Goal: Transaction & Acquisition: Purchase product/service

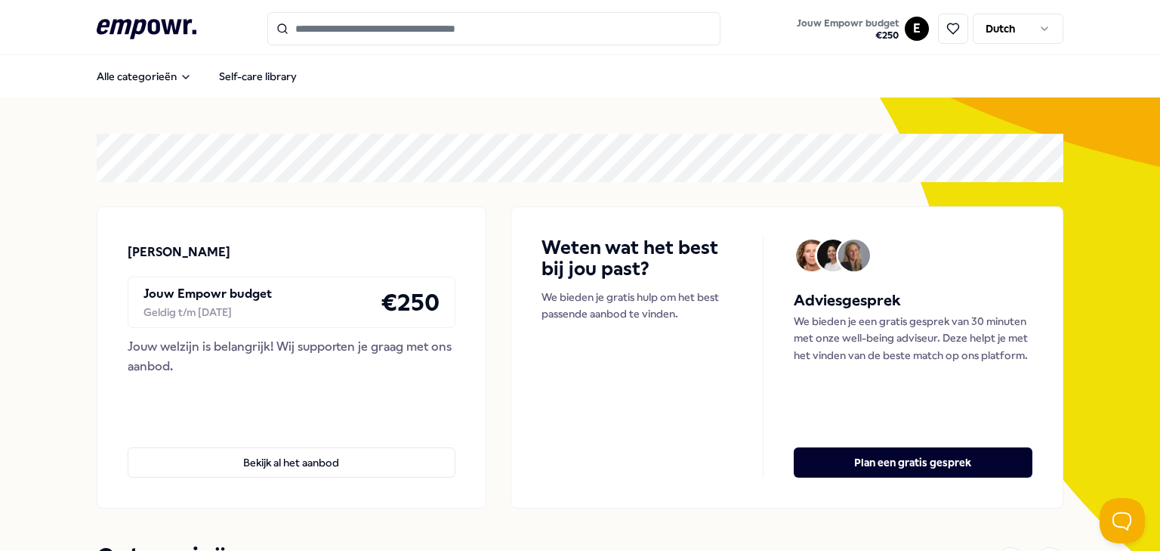
click at [278, 374] on div "Jouw welzijn is belangrijk! Wij supporten je graag met ons aanbod." at bounding box center [292, 356] width 328 height 39
click at [286, 463] on button "Bekijk al het aanbod" at bounding box center [292, 462] width 328 height 30
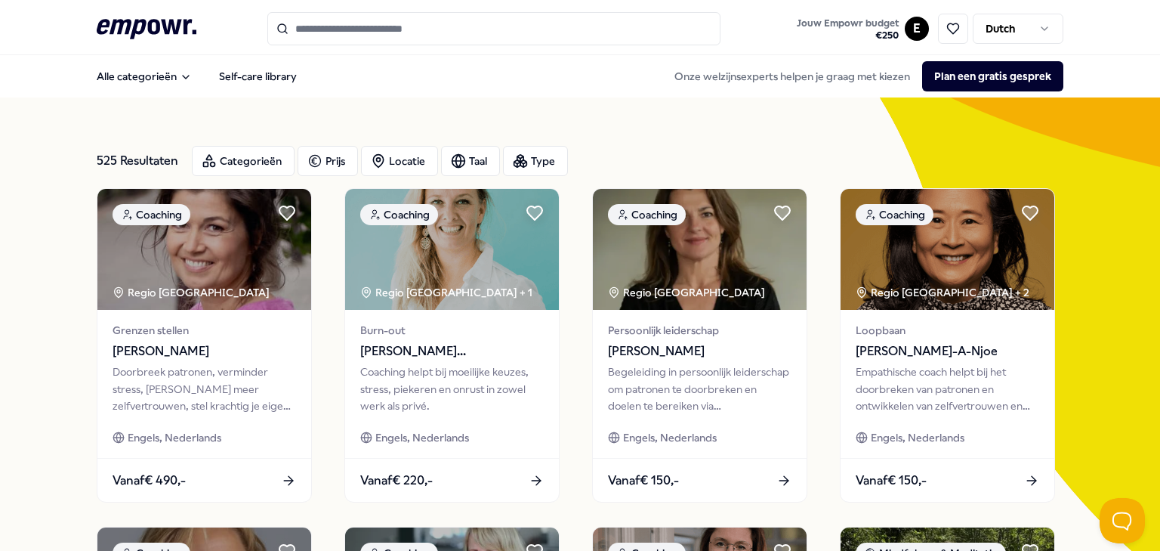
click at [874, 31] on span "€ 250" at bounding box center [848, 35] width 102 height 12
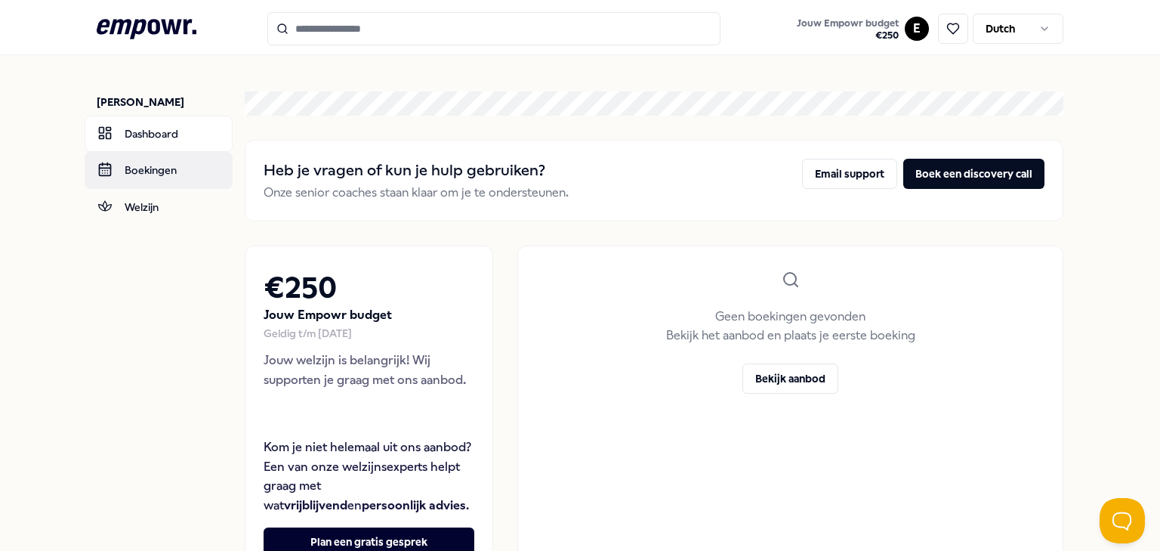
click at [149, 175] on link "Boekingen" at bounding box center [159, 170] width 148 height 36
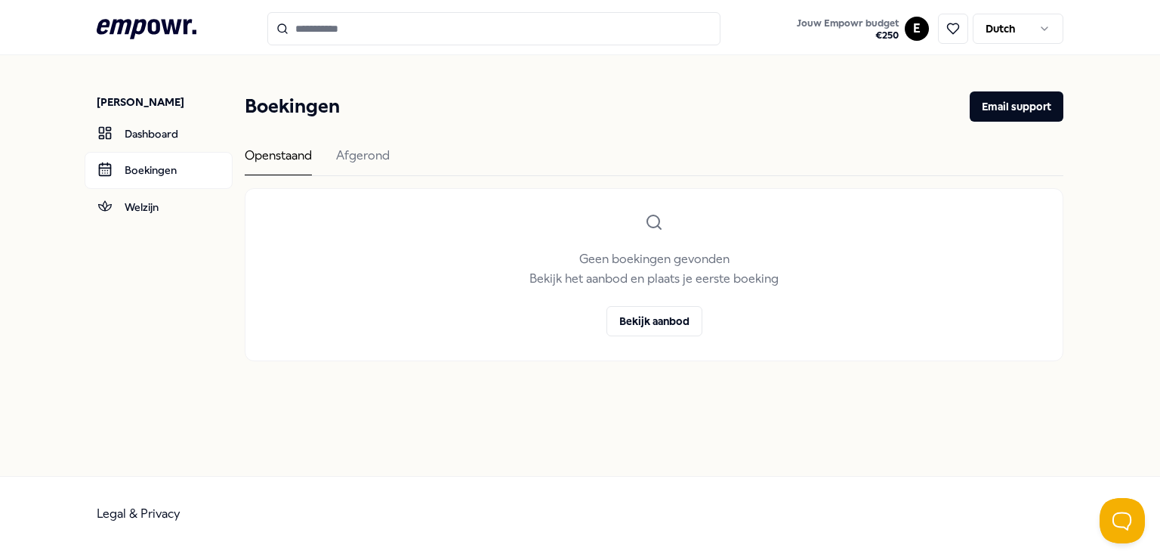
click at [333, 159] on div "Openstaand Afgerond" at bounding box center [654, 161] width 819 height 30
click at [354, 159] on div "Afgerond" at bounding box center [363, 160] width 54 height 29
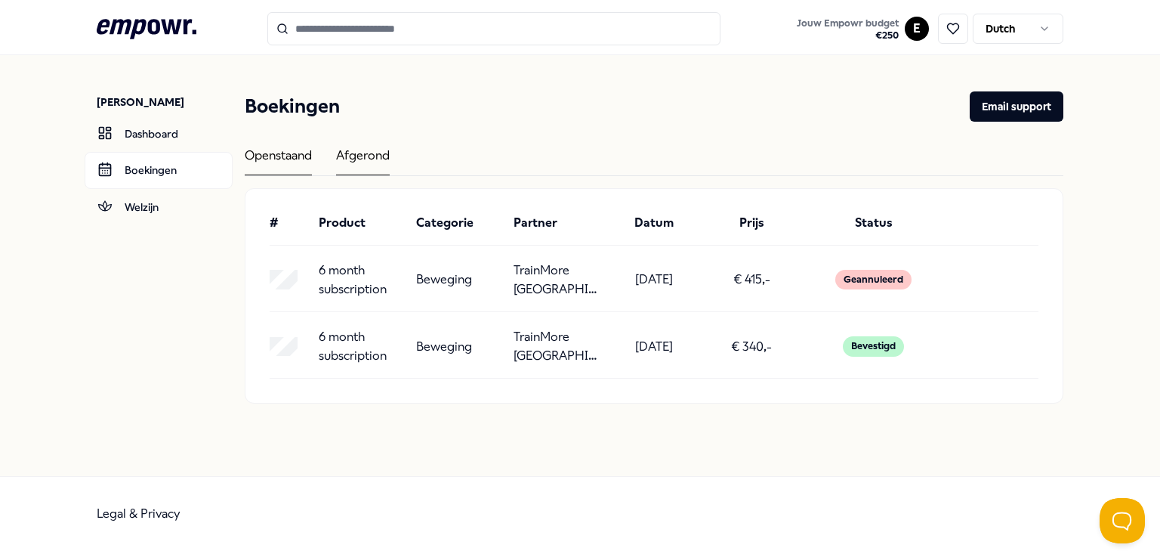
click at [283, 163] on div "Openstaand" at bounding box center [278, 160] width 67 height 29
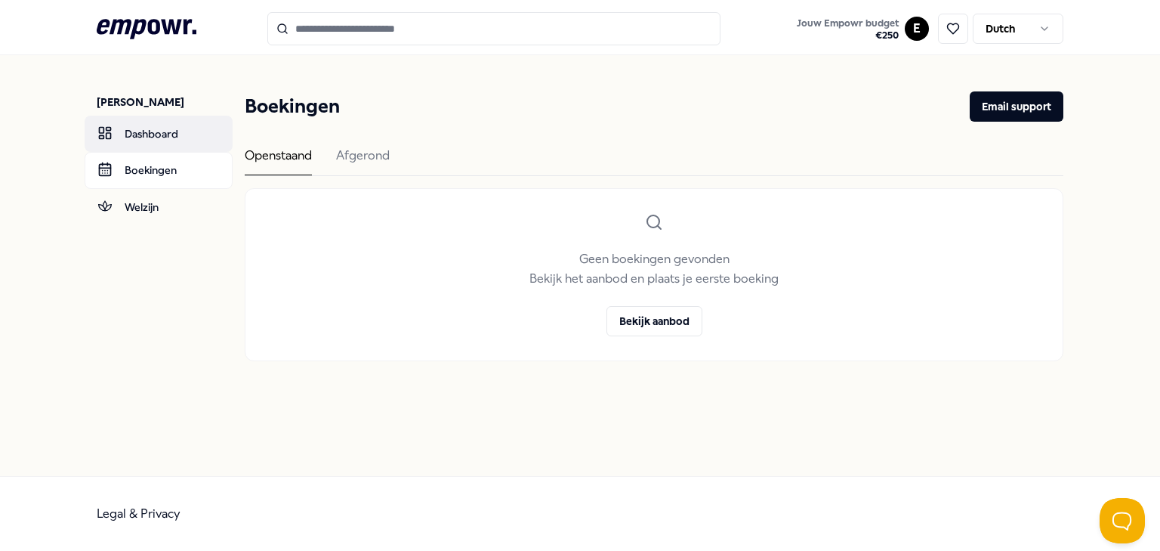
click at [142, 121] on link "Dashboard" at bounding box center [159, 134] width 148 height 36
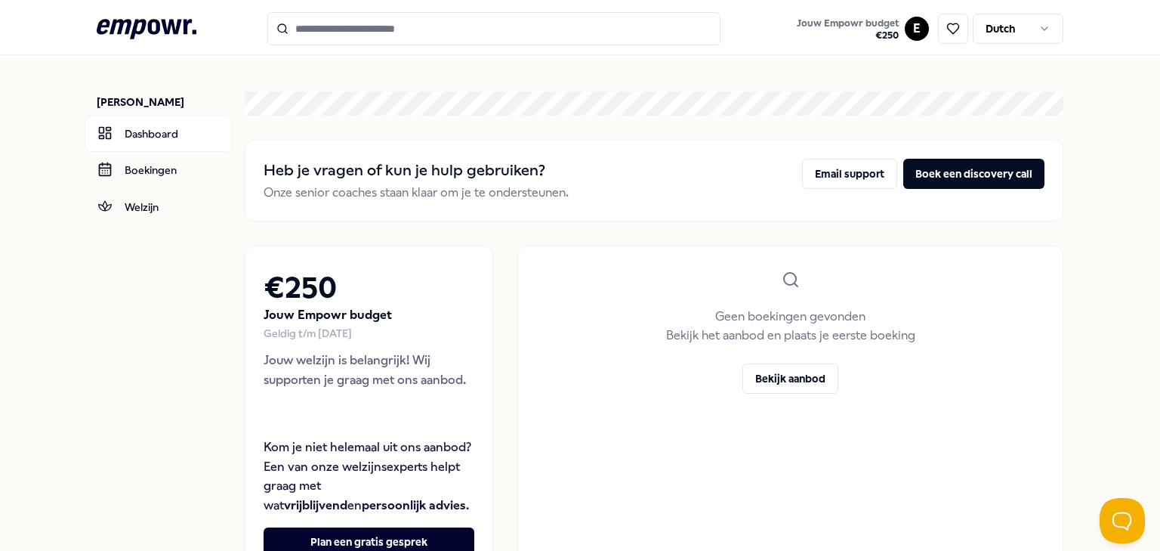
click at [184, 306] on nav "[PERSON_NAME] Dashboard Boekingen Welzijn" at bounding box center [165, 334] width 136 height 558
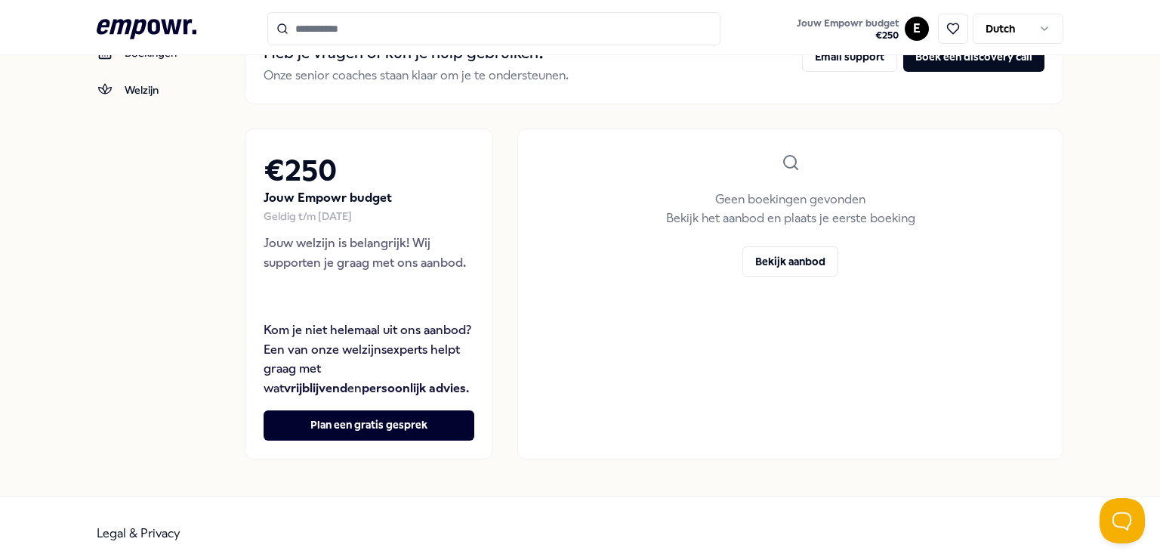
scroll to position [121, 0]
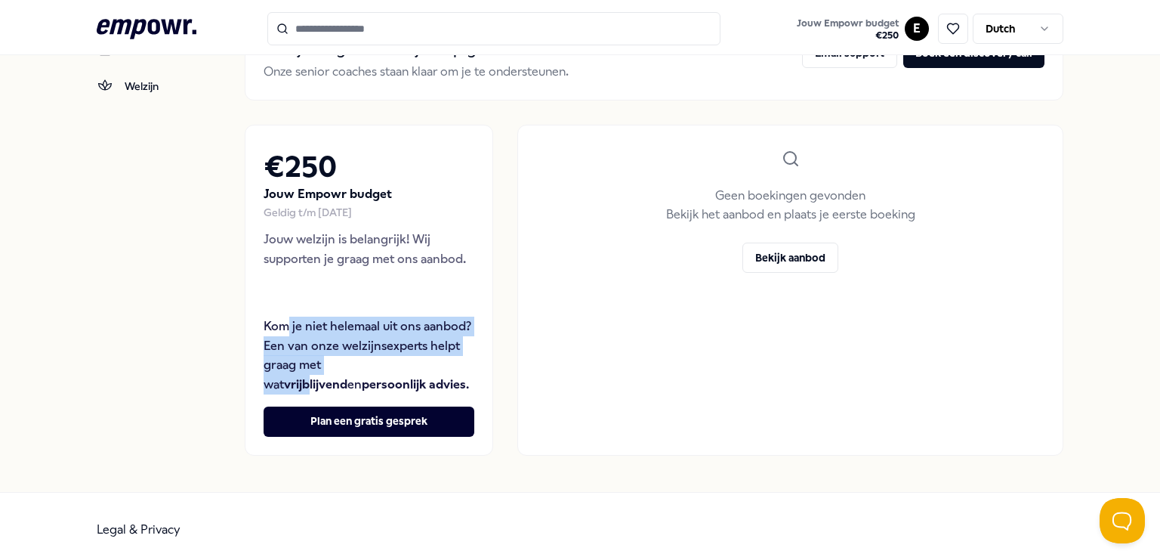
drag, startPoint x: 368, startPoint y: 363, endPoint x: 283, endPoint y: 324, distance: 93.3
click at [283, 324] on p "Kom je niet helemaal uit ons aanbod? Een van onze welzijnsexperts helpt graag m…" at bounding box center [369, 355] width 211 height 77
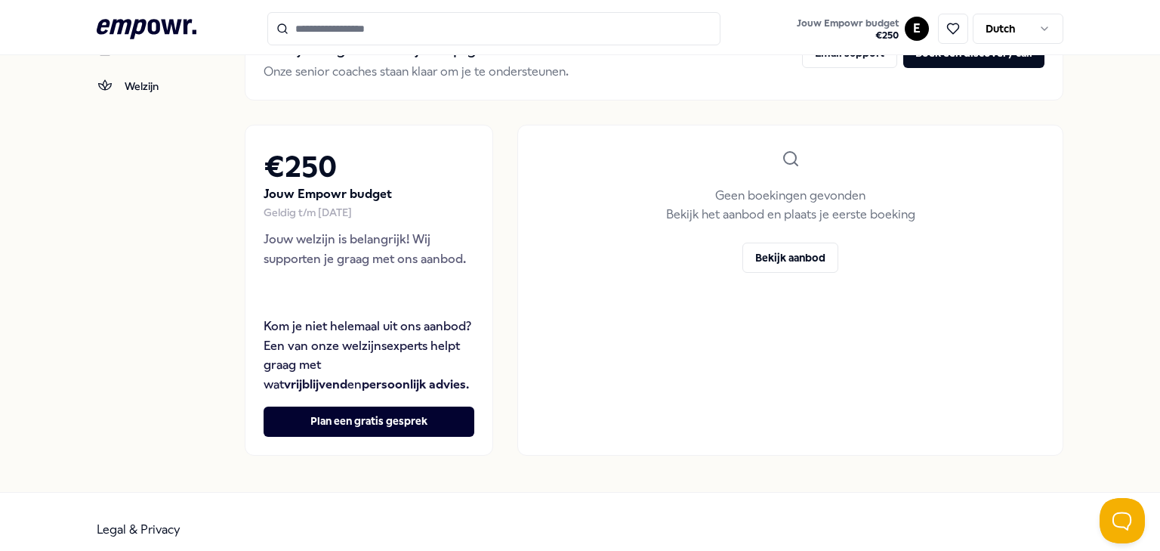
click at [202, 360] on nav "[PERSON_NAME] Dashboard Boekingen Welzijn" at bounding box center [165, 213] width 136 height 558
click at [379, 314] on div "€ 250 Jouw Empowr budget Geldig t/m [DATE] Jouw welzijn is belangrijk! Wij supp…" at bounding box center [369, 231] width 211 height 174
drag, startPoint x: 335, startPoint y: 360, endPoint x: 314, endPoint y: 332, distance: 34.6
click at [315, 334] on p "Kom je niet helemaal uit ons aanbod? Een van onze welzijnsexperts helpt graag m…" at bounding box center [369, 355] width 211 height 77
click at [314, 332] on p "Kom je niet helemaal uit ons aanbod? Een van onze welzijnsexperts helpt graag m…" at bounding box center [369, 355] width 211 height 77
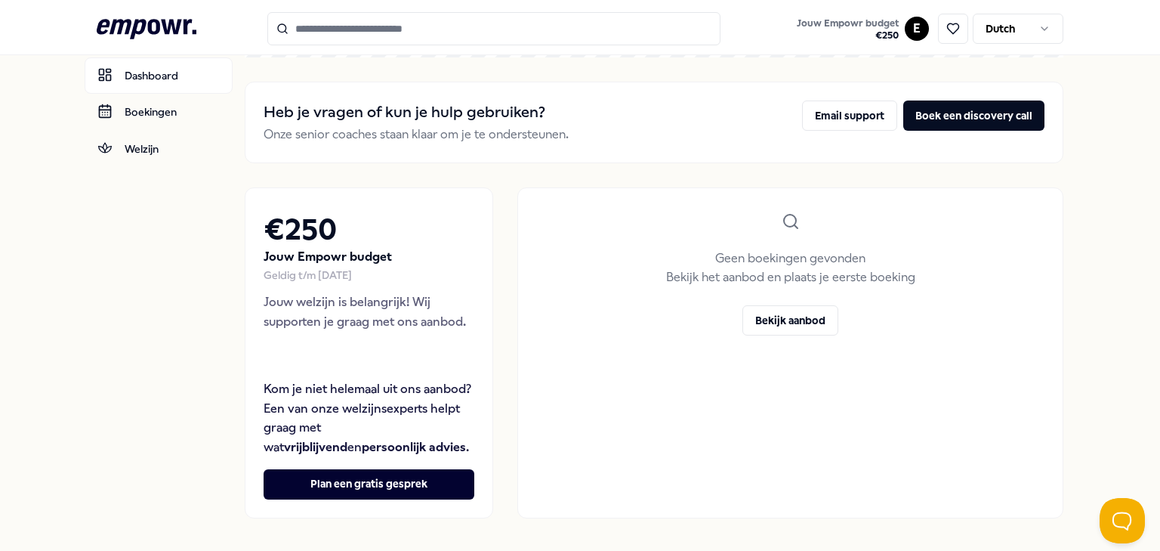
scroll to position [0, 0]
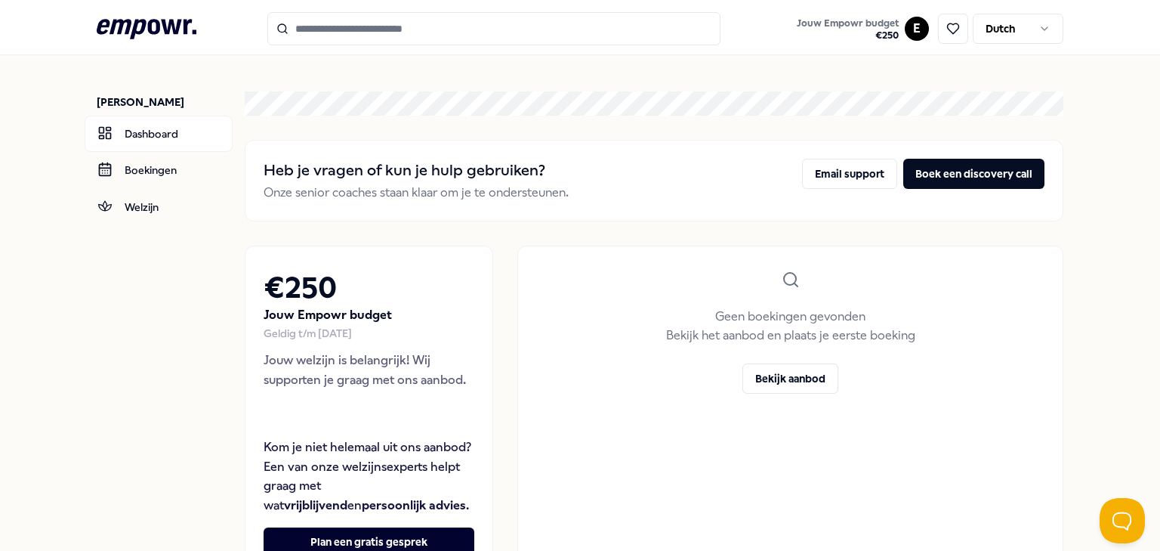
drag, startPoint x: 122, startPoint y: 32, endPoint x: 156, endPoint y: 48, distance: 36.8
click at [122, 32] on icon at bounding box center [147, 29] width 100 height 20
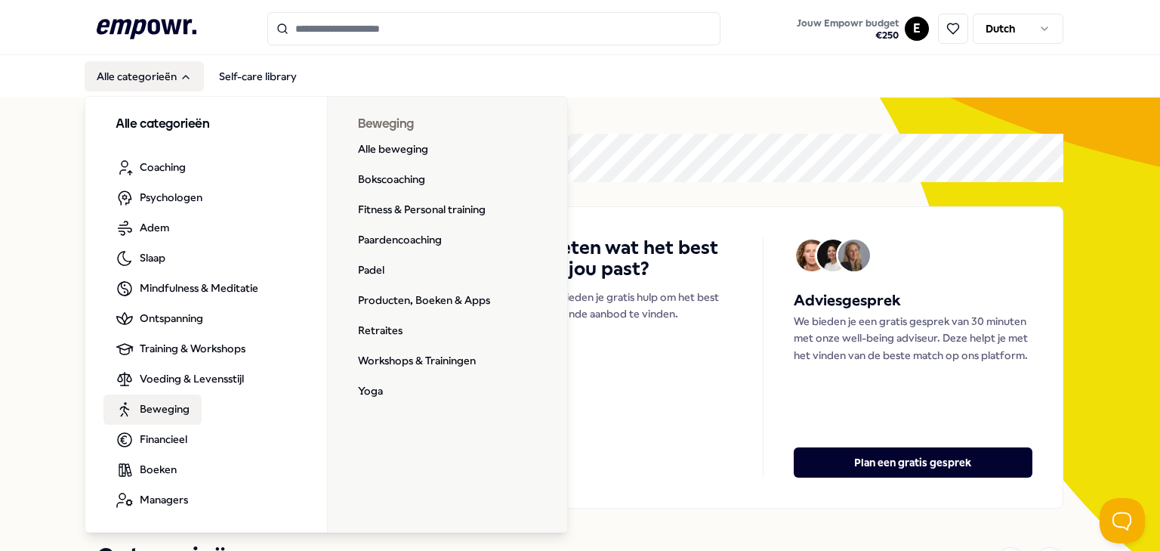
click at [164, 409] on span "Beweging" at bounding box center [165, 408] width 50 height 17
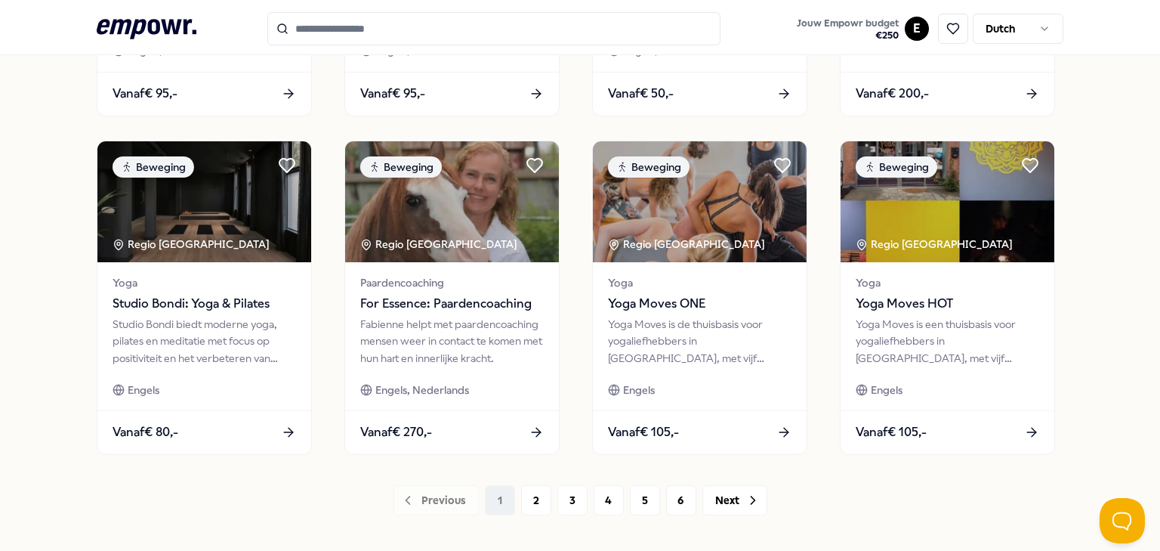
scroll to position [800, 0]
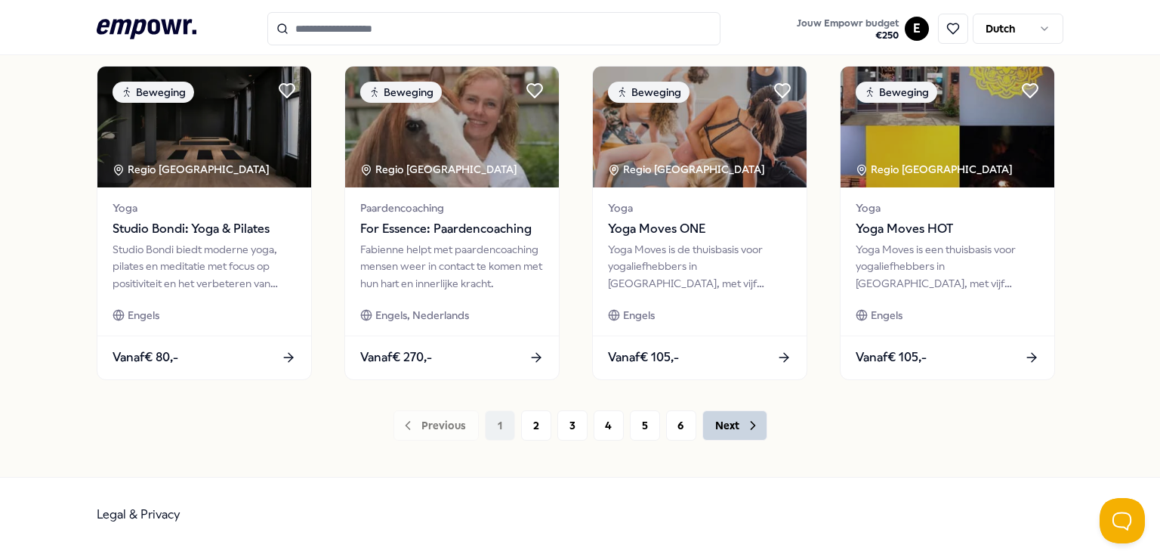
click at [732, 426] on button "Next" at bounding box center [735, 425] width 65 height 30
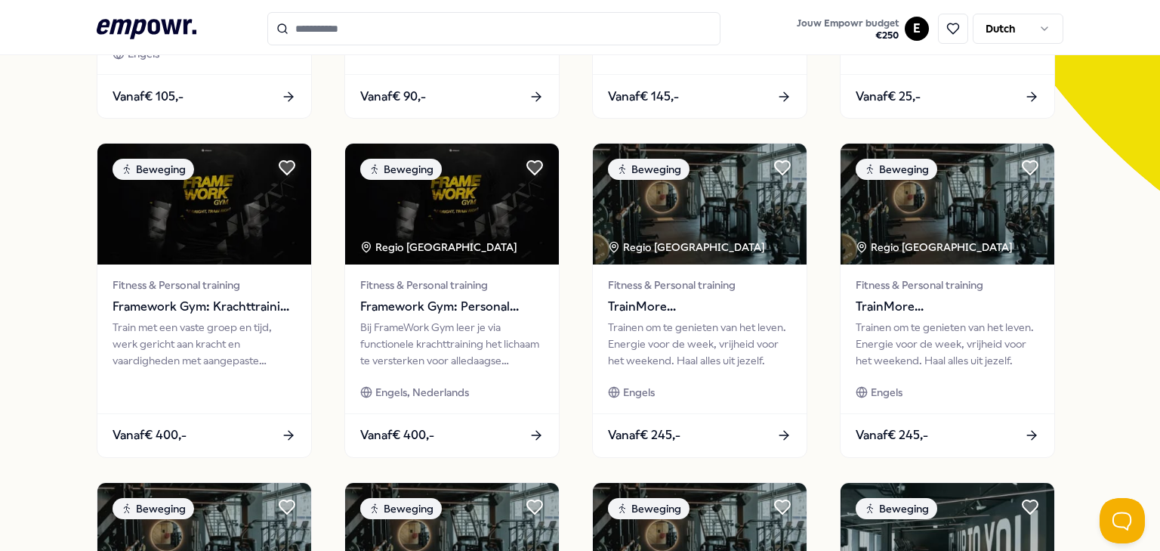
scroll to position [377, 0]
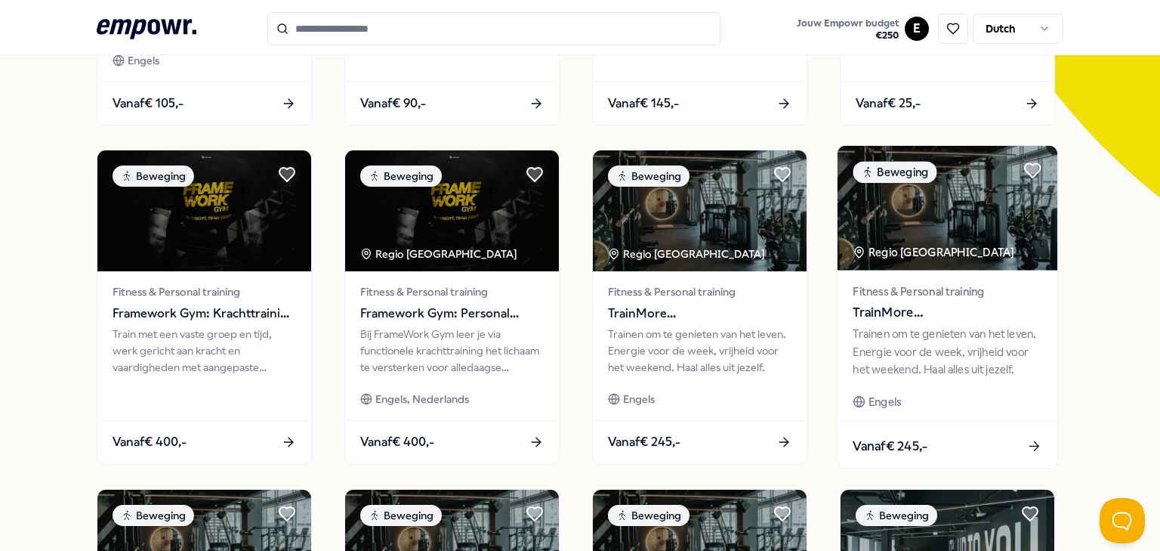
click at [894, 314] on span "TrainMore [GEOGRAPHIC_DATA]: Open Gym" at bounding box center [947, 313] width 189 height 20
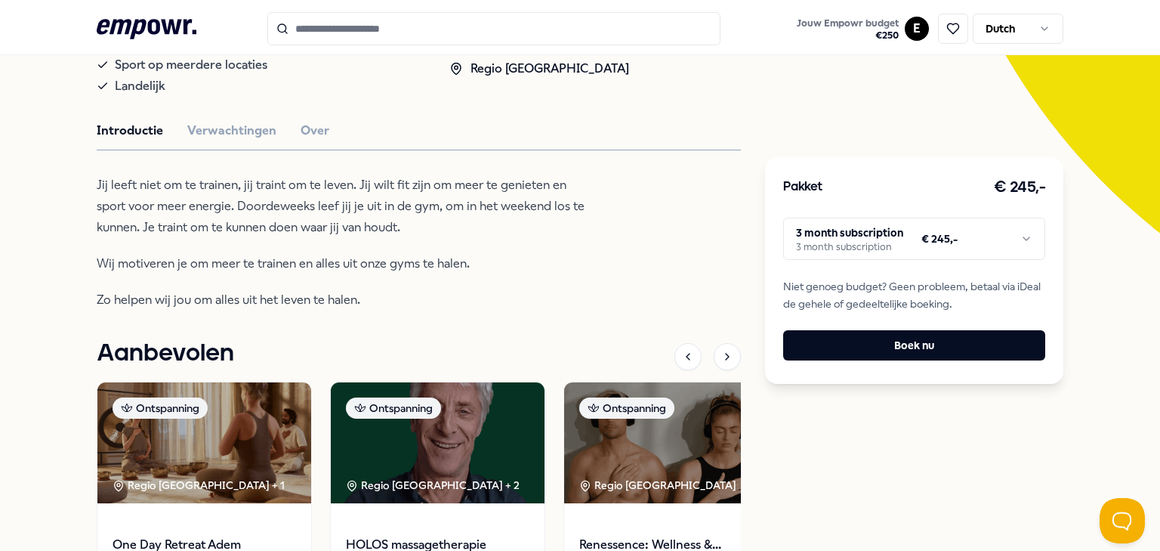
scroll to position [278, 0]
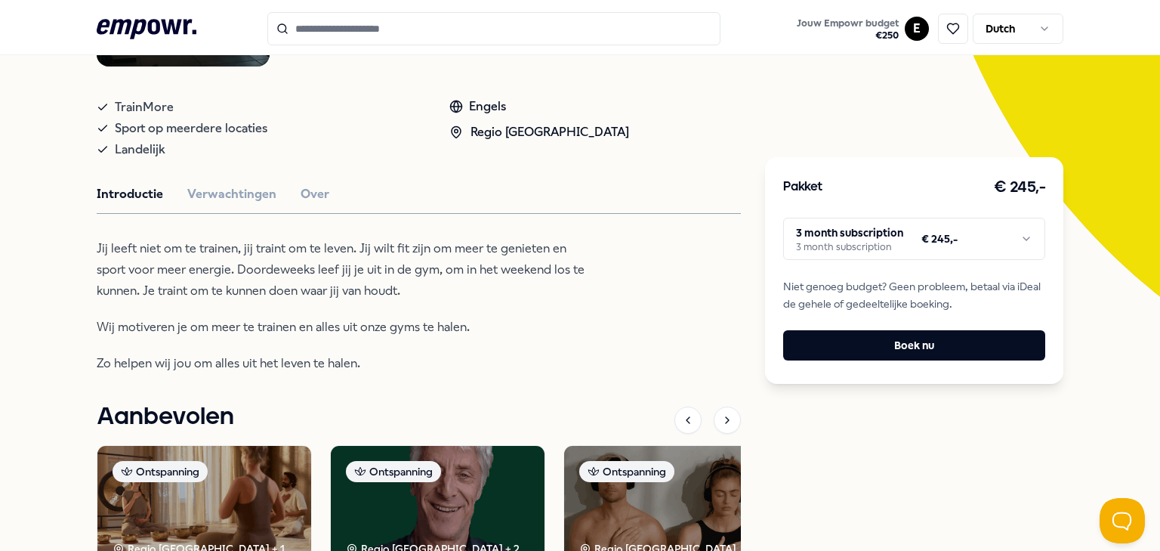
click at [997, 235] on html ".empowr-logo_svg__cls-1{fill:#03032f} Jouw Empowr budget € 250 E Dutch Alle cat…" at bounding box center [580, 275] width 1160 height 551
click at [542, 320] on html ".empowr-logo_svg__cls-1{fill:#03032f} Jouw Empowr budget € 250 E Dutch Alle cat…" at bounding box center [580, 275] width 1160 height 551
click at [227, 193] on button "Verwachtingen" at bounding box center [231, 194] width 89 height 20
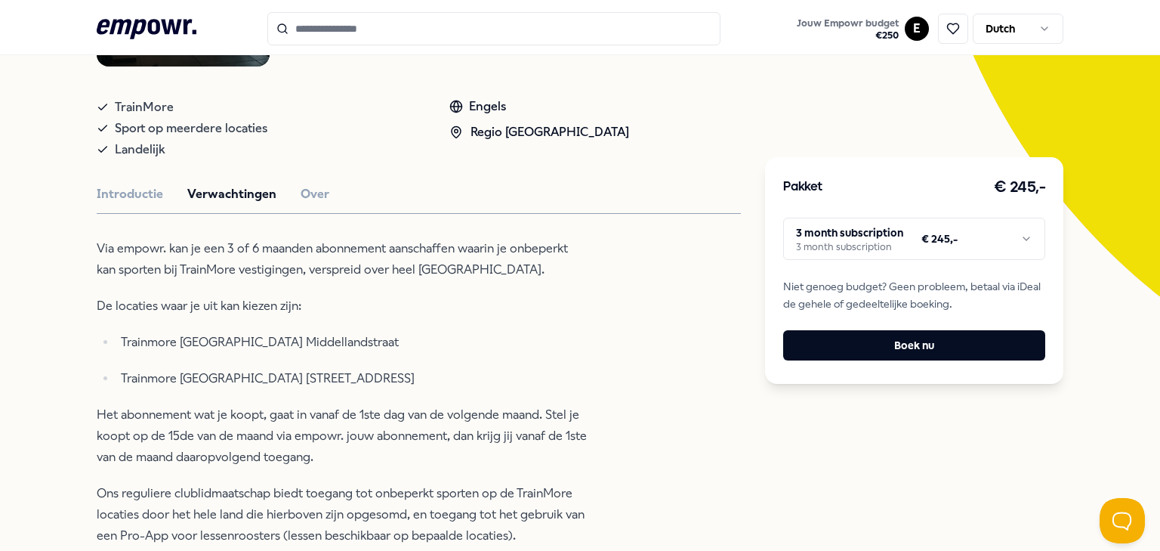
click at [290, 190] on div "Introductie Verwachtingen Over" at bounding box center [419, 194] width 644 height 20
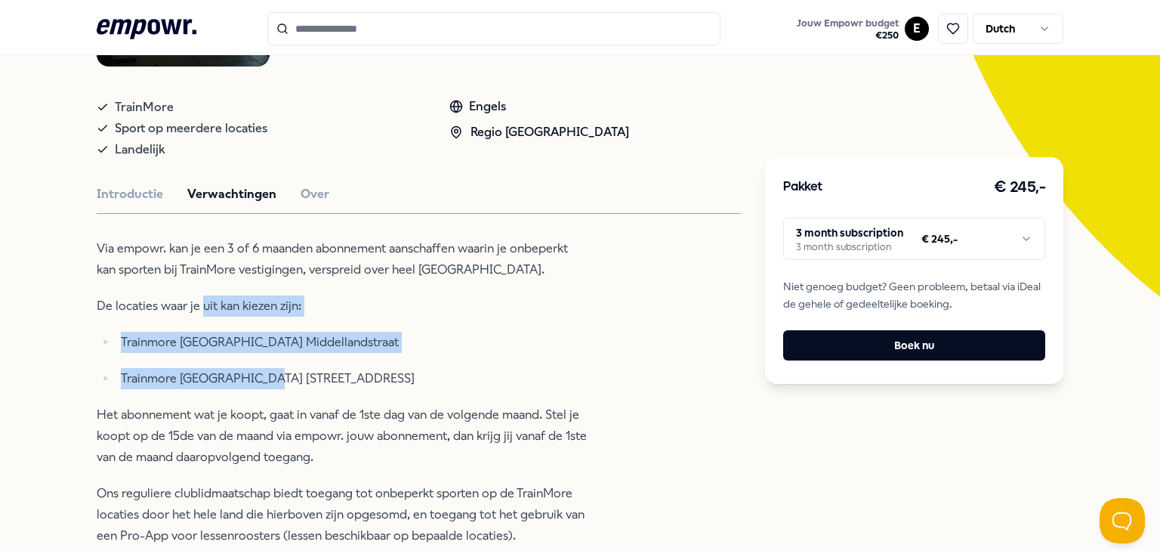
drag, startPoint x: 264, startPoint y: 378, endPoint x: 199, endPoint y: 311, distance: 92.4
click at [199, 311] on div "Via empowr. kan je een 3 of 6 maanden abonnement aanschaffen waarin je onbeperk…" at bounding box center [342, 421] width 491 height 366
click at [199, 311] on p "De locaties waar je uit kan kiezen zijn:" at bounding box center [342, 305] width 491 height 21
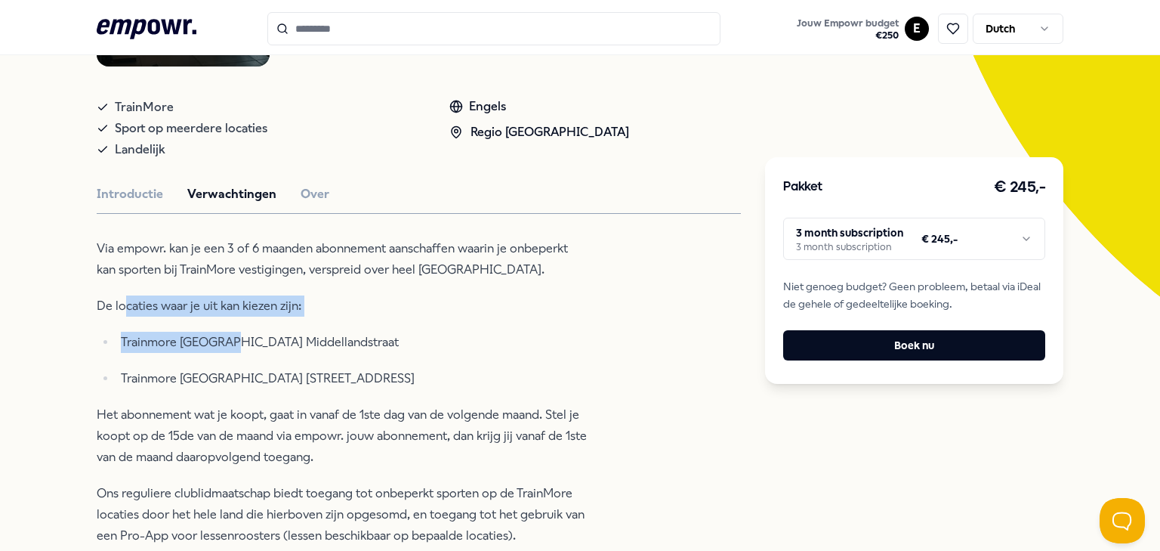
drag, startPoint x: 117, startPoint y: 306, endPoint x: 227, endPoint y: 343, distance: 115.6
click at [227, 343] on div "Via empowr. kan je een 3 of 6 maanden abonnement aanschaffen waarin je onbeperk…" at bounding box center [342, 421] width 491 height 366
click at [152, 332] on p "Trainmore [GEOGRAPHIC_DATA] Middellandstraat" at bounding box center [354, 342] width 467 height 21
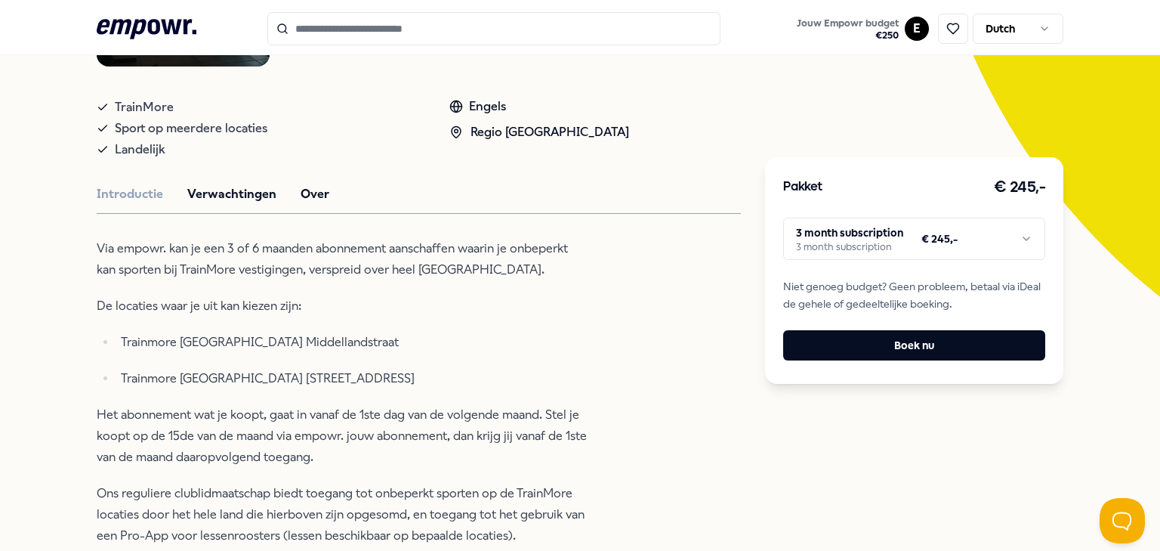
click at [301, 187] on button "Over" at bounding box center [315, 194] width 29 height 20
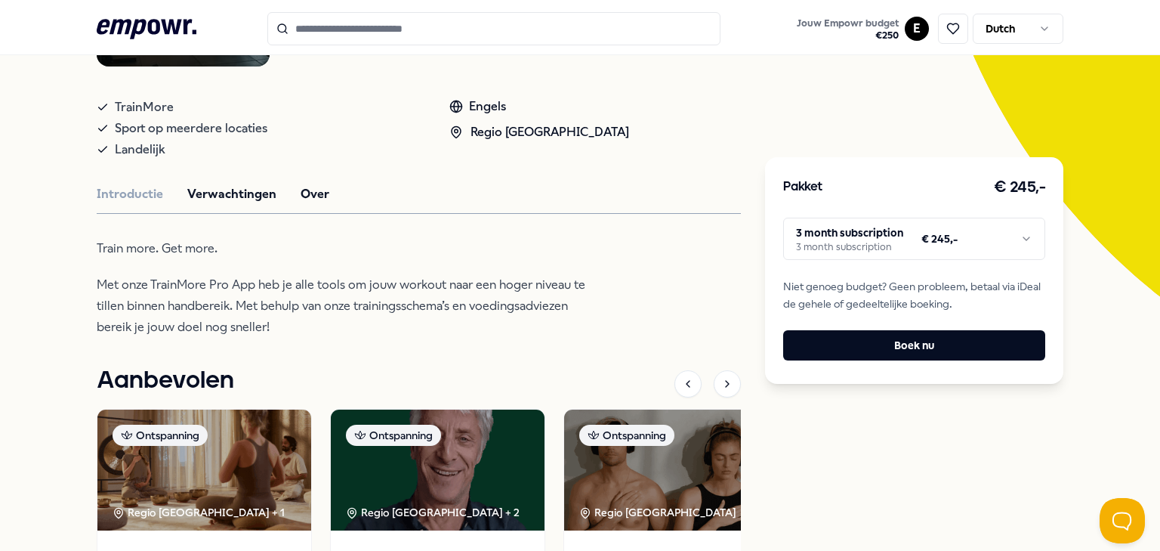
click at [208, 188] on button "Verwachtingen" at bounding box center [231, 194] width 89 height 20
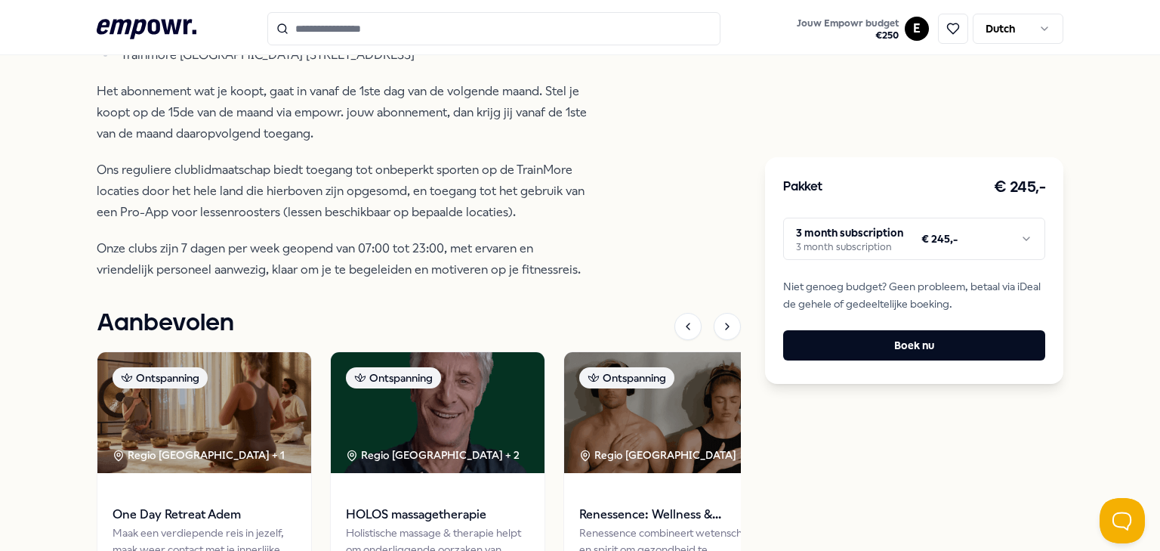
scroll to position [641, 0]
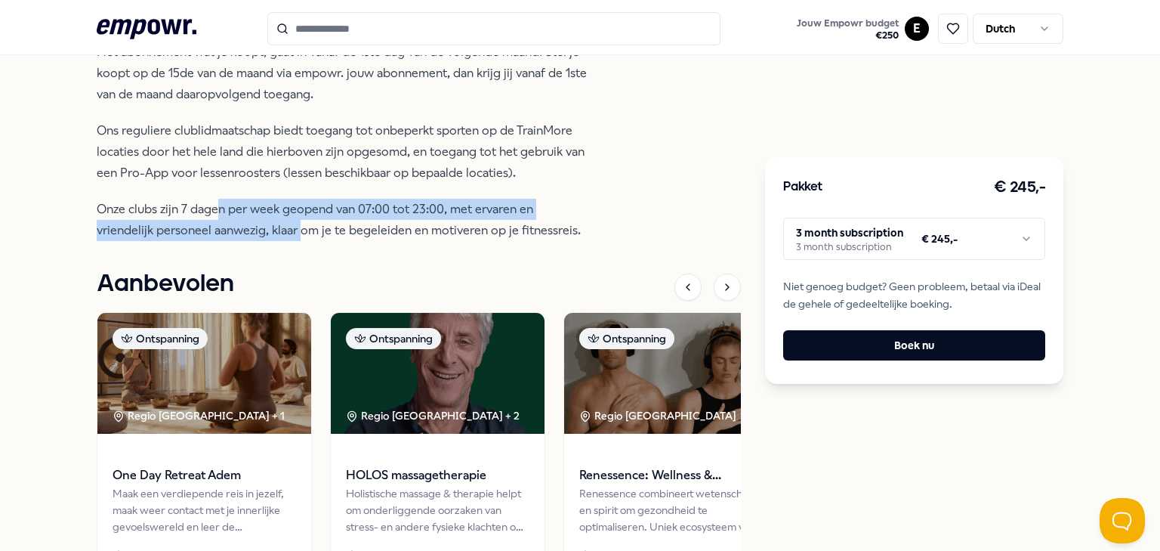
drag, startPoint x: 298, startPoint y: 223, endPoint x: 193, endPoint y: 187, distance: 111.1
click at [193, 187] on div "Via empowr. kan je een 3 of 6 maanden abonnement aanschaffen waarin je onbeperk…" at bounding box center [342, 58] width 491 height 366
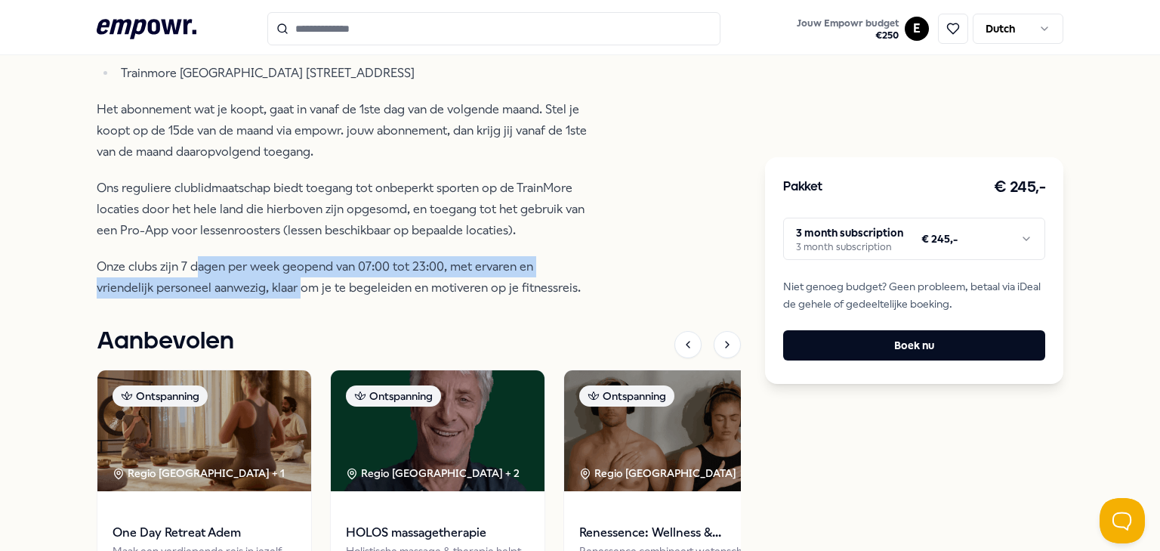
scroll to position [520, 0]
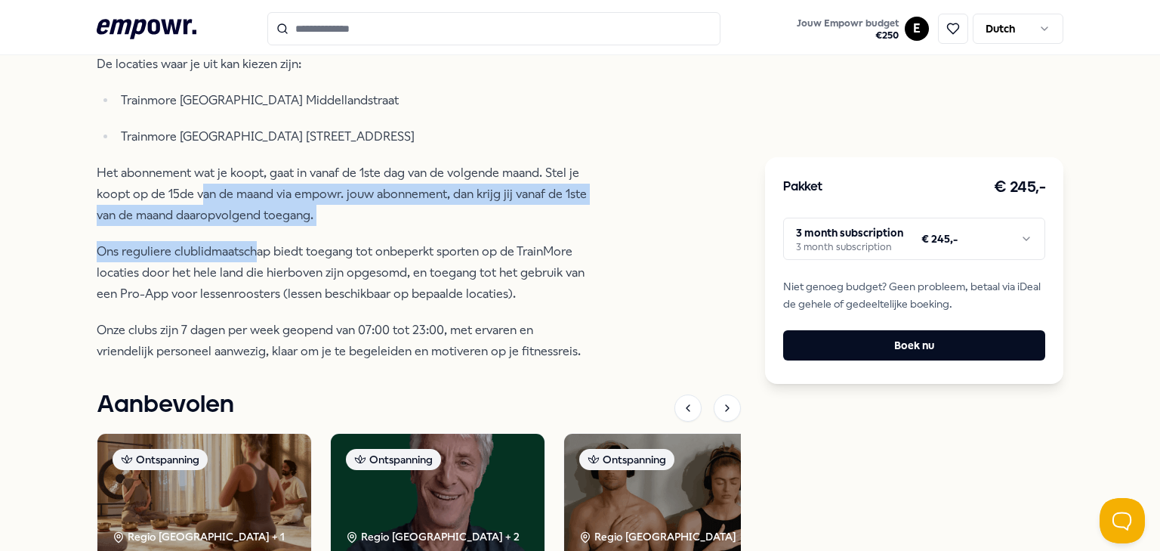
drag, startPoint x: 256, startPoint y: 236, endPoint x: 198, endPoint y: 185, distance: 77.1
click at [198, 185] on div "Via empowr. kan je een 3 of 6 maanden abonnement aanschaffen waarin je onbeperk…" at bounding box center [342, 179] width 491 height 366
click at [198, 185] on p "Het abonnement wat je koopt, gaat in vanaf de 1ste dag van de volgende maand. S…" at bounding box center [342, 193] width 491 height 63
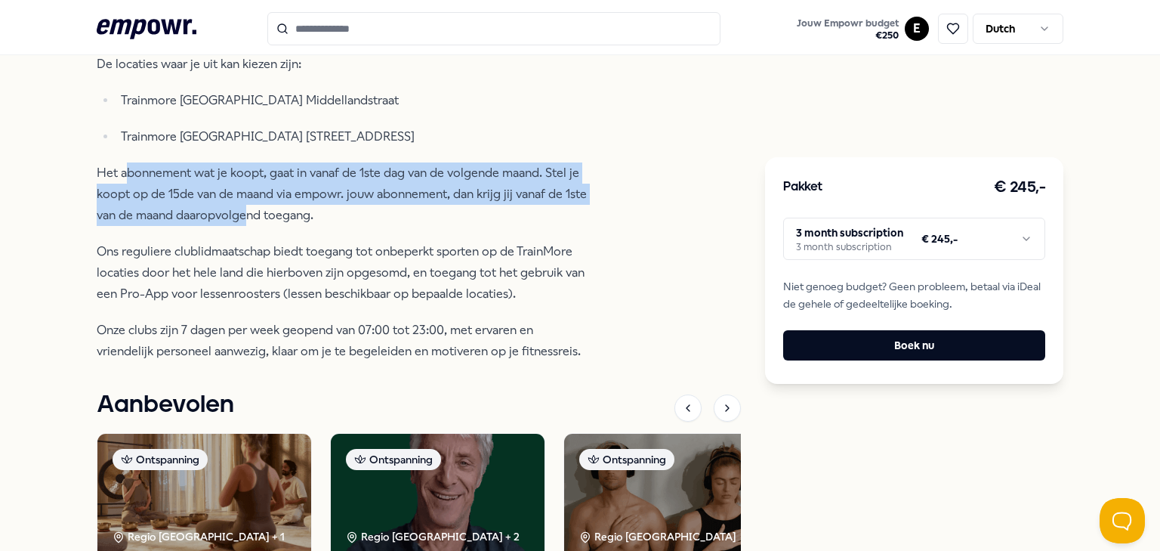
drag, startPoint x: 244, startPoint y: 218, endPoint x: 118, endPoint y: 183, distance: 130.9
click at [118, 183] on p "Het abonnement wat je koopt, gaat in vanaf de 1ste dag van de volgende maand. S…" at bounding box center [342, 193] width 491 height 63
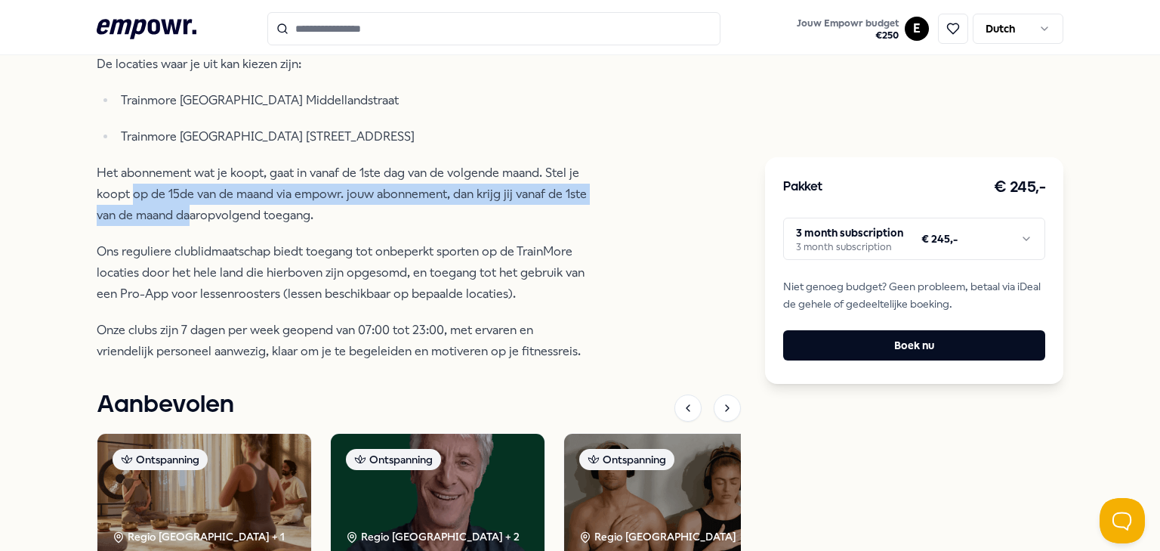
drag, startPoint x: 157, startPoint y: 200, endPoint x: 128, endPoint y: 185, distance: 32.4
click at [128, 185] on p "Het abonnement wat je koopt, gaat in vanaf de 1ste dag van de volgende maand. S…" at bounding box center [342, 193] width 491 height 63
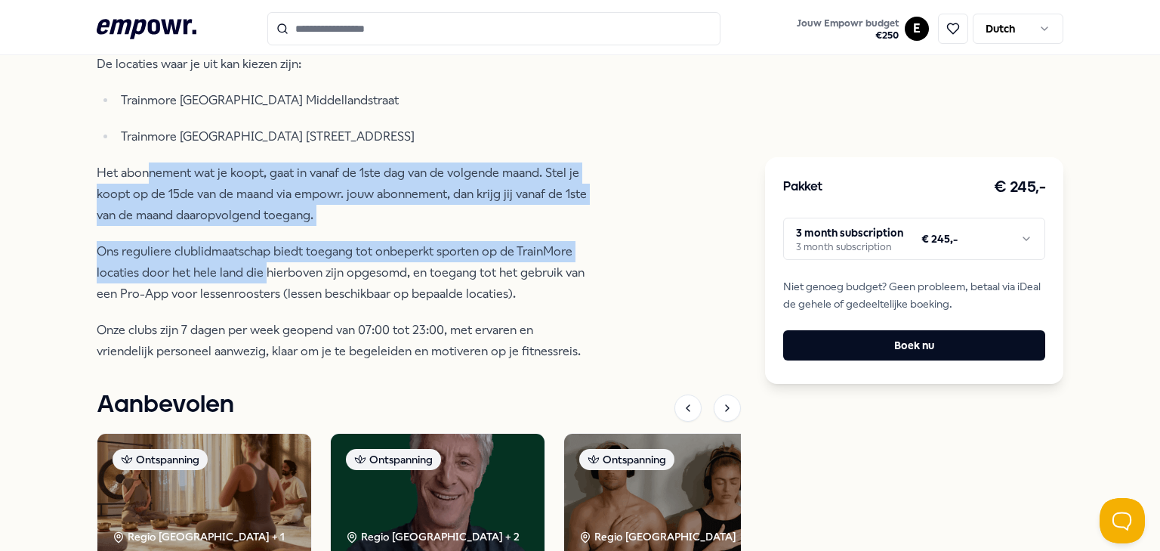
drag, startPoint x: 263, startPoint y: 267, endPoint x: 142, endPoint y: 160, distance: 161.1
click at [142, 160] on div "Via empowr. kan je een 3 of 6 maanden abonnement aanschaffen waarin je onbeperk…" at bounding box center [342, 179] width 491 height 366
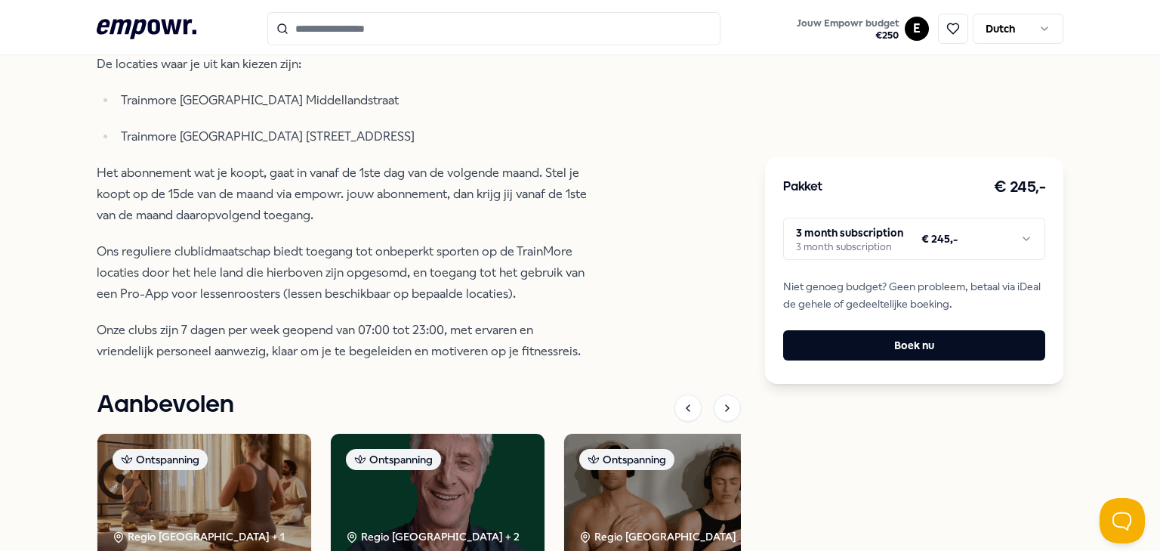
scroll to position [641, 0]
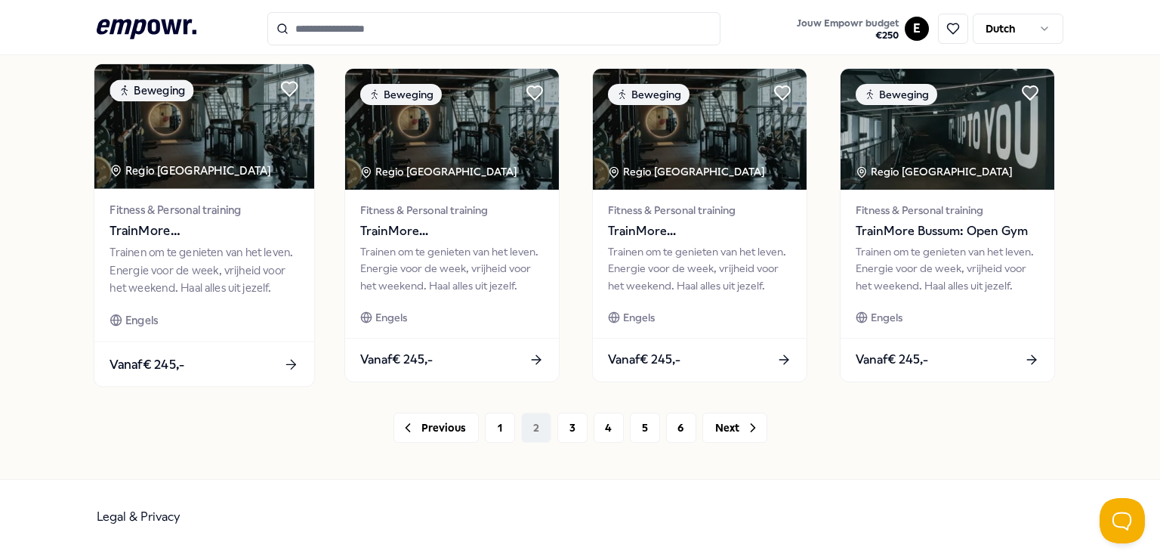
scroll to position [800, 0]
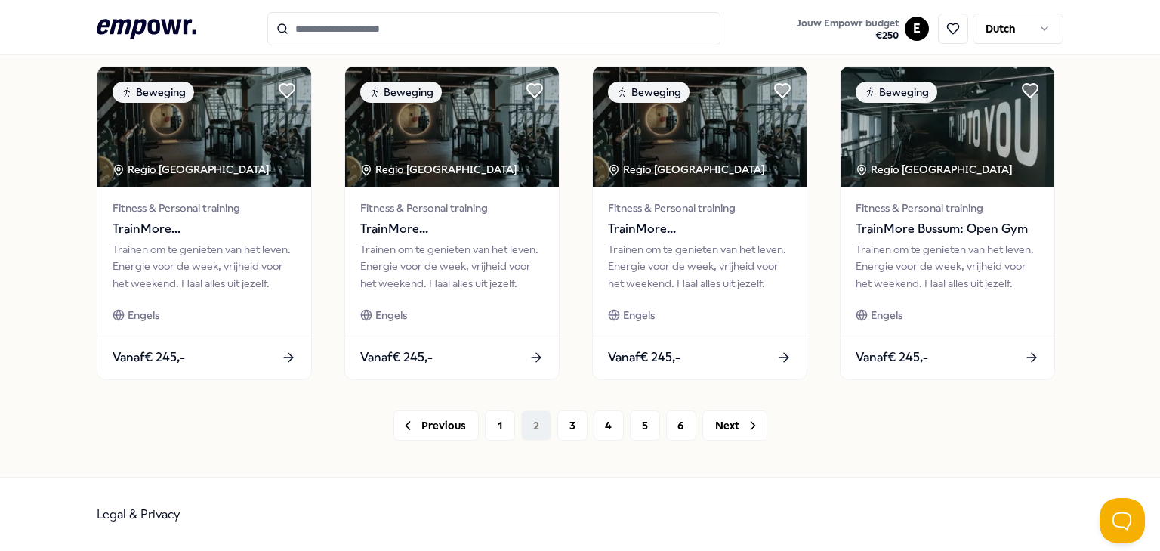
drag, startPoint x: 725, startPoint y: 421, endPoint x: 685, endPoint y: 406, distance: 42.8
click at [725, 421] on button "Next" at bounding box center [735, 425] width 65 height 30
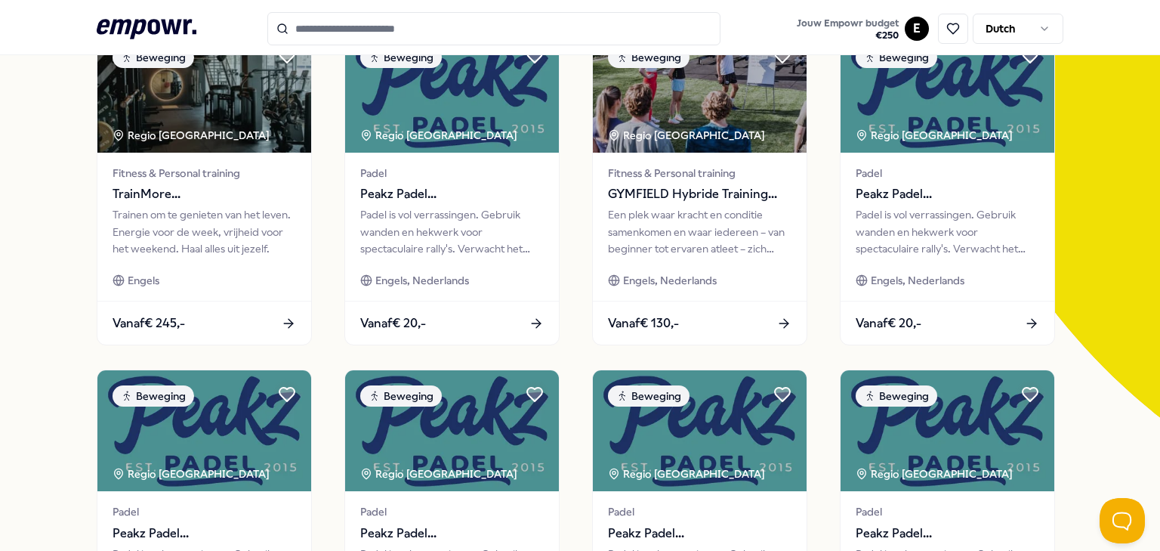
scroll to position [135, 0]
